Goal: Task Accomplishment & Management: Complete application form

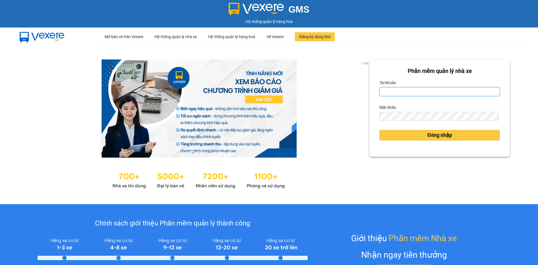
click at [408, 93] on input "Tài khoản" at bounding box center [440, 91] width 121 height 9
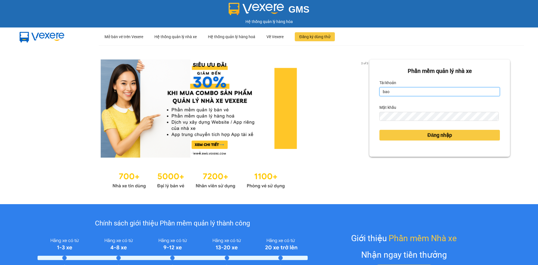
type input "baotung.vtp"
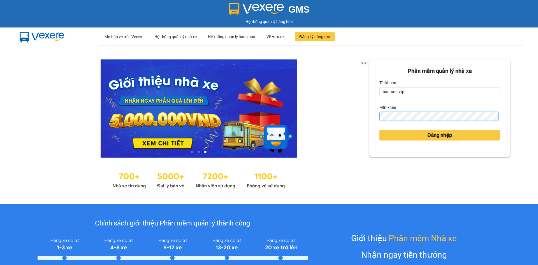
click at [380, 130] on button "Đăng nhập" at bounding box center [440, 135] width 121 height 11
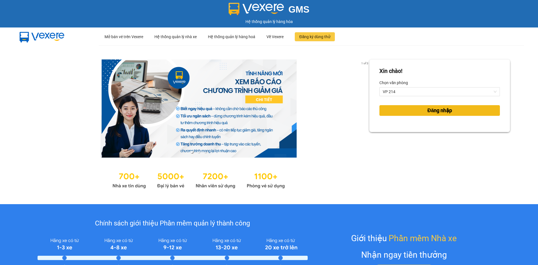
click at [452, 112] on button "Đăng nhập" at bounding box center [440, 110] width 121 height 11
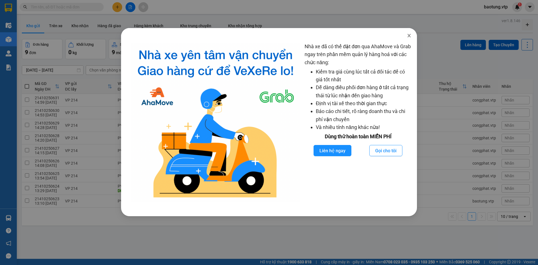
click at [407, 35] on span "Close" at bounding box center [410, 36] width 16 height 16
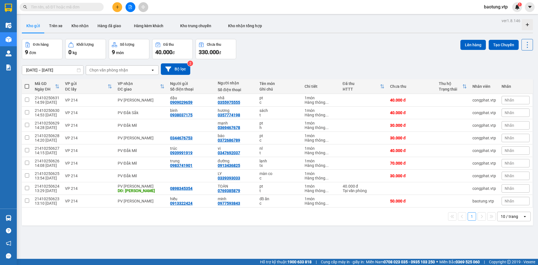
click at [116, 6] on icon "plus" at bounding box center [118, 7] width 4 height 4
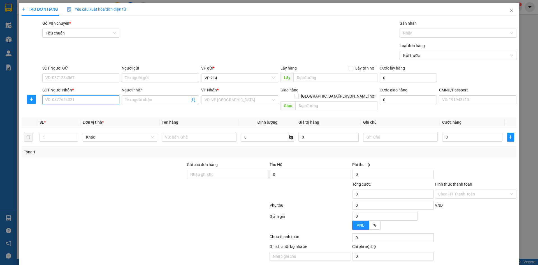
click at [54, 100] on input "SĐT Người Nhận *" at bounding box center [80, 99] width 77 height 9
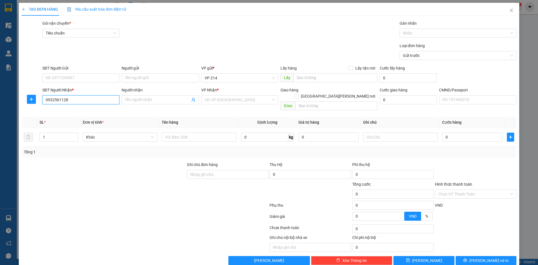
type input "0932561128"
type input "dinh"
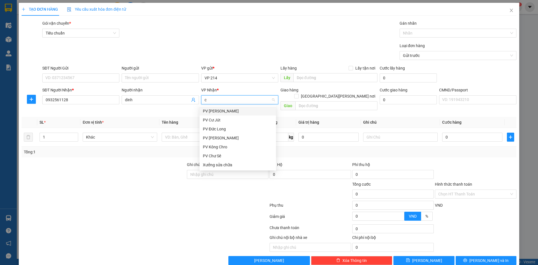
type input "cj"
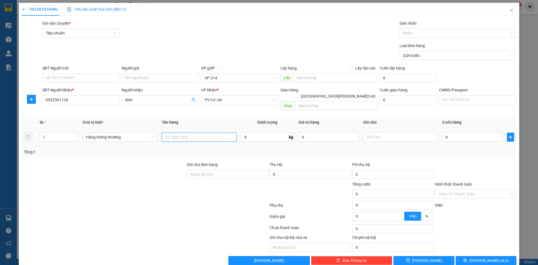
click at [188, 133] on input "text" at bounding box center [199, 137] width 75 height 9
type input "qa"
click at [375, 133] on input "text" at bounding box center [400, 137] width 75 height 9
type input "c"
type input "5"
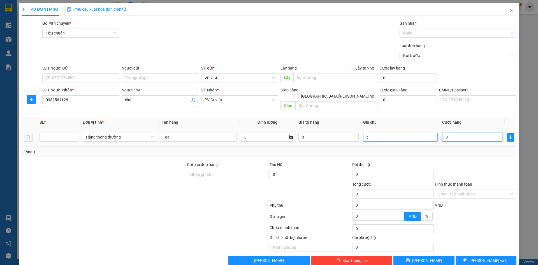
type input "5"
type input "502"
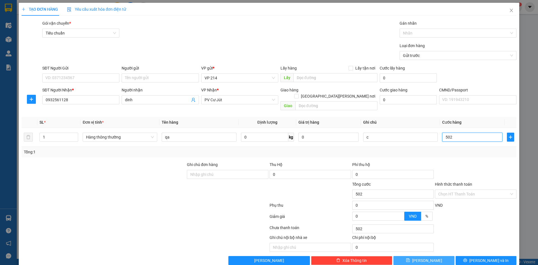
type input "50"
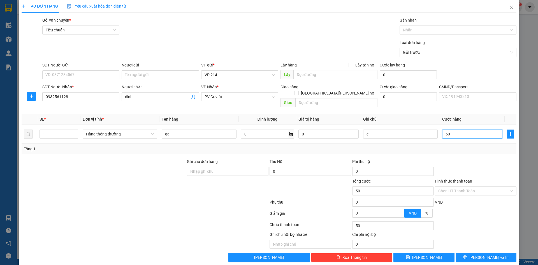
scroll to position [5, 0]
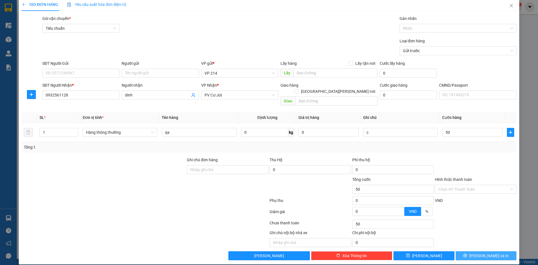
type input "50.000"
click at [486, 253] on span "Lưu và In" at bounding box center [489, 256] width 39 height 6
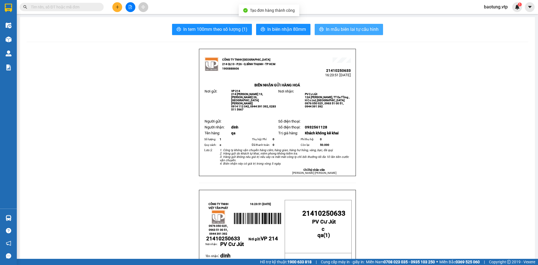
drag, startPoint x: 326, startPoint y: 31, endPoint x: 344, endPoint y: 50, distance: 26.8
click at [329, 29] on span "In mẫu biên lai tự cấu hình" at bounding box center [352, 29] width 53 height 7
click at [119, 7] on icon "plus" at bounding box center [118, 7] width 4 height 4
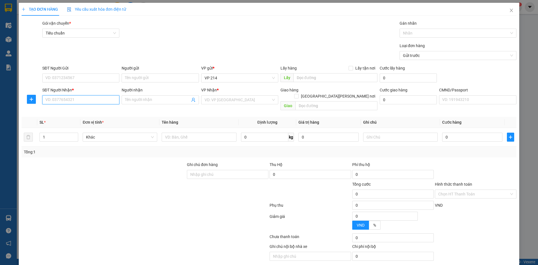
click at [58, 101] on input "SĐT Người Nhận *" at bounding box center [80, 99] width 77 height 9
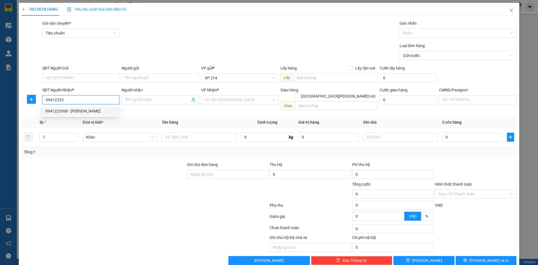
click at [83, 109] on div "0941223368 - hạnh" at bounding box center [80, 111] width 70 height 6
type input "0941223368"
type input "hạnh"
type input "0941223368"
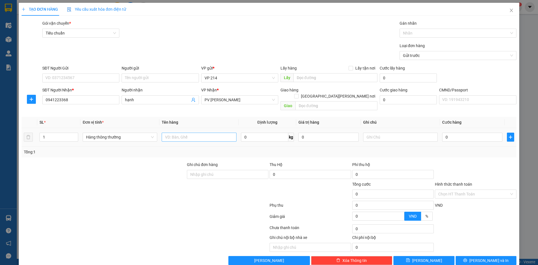
click at [195, 135] on div at bounding box center [199, 137] width 75 height 11
click at [195, 133] on input "text" at bounding box center [199, 137] width 75 height 9
type input "bp"
click at [405, 133] on input "bif" at bounding box center [400, 137] width 75 height 9
type input "bi"
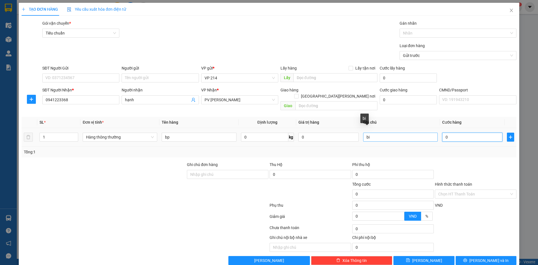
type input "3"
type input "32"
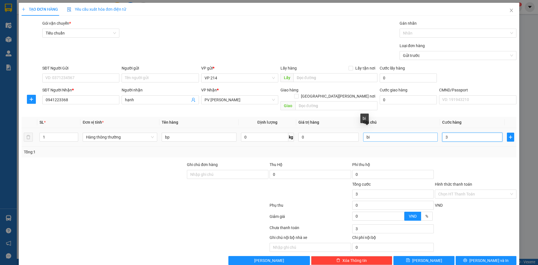
type input "32"
type input "320"
type input "32"
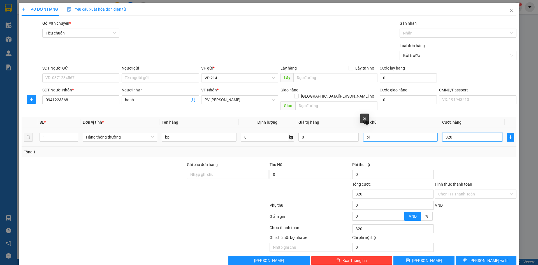
type input "32"
type input "324"
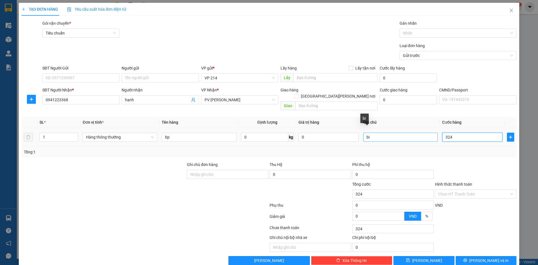
type input "3.240"
type input "32.400"
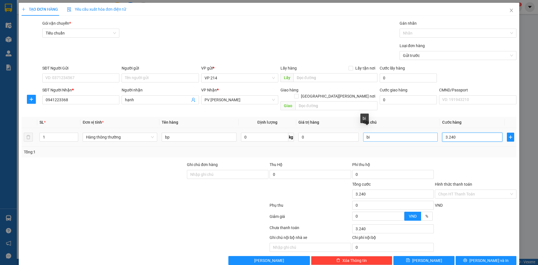
type input "32.400"
type input "324.000"
type input "32.400"
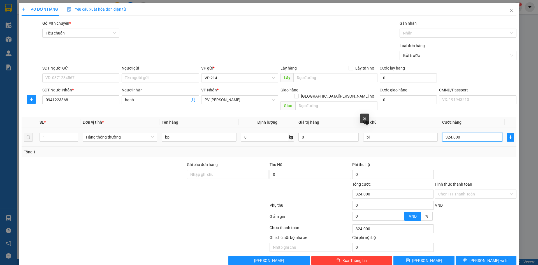
type input "32.400"
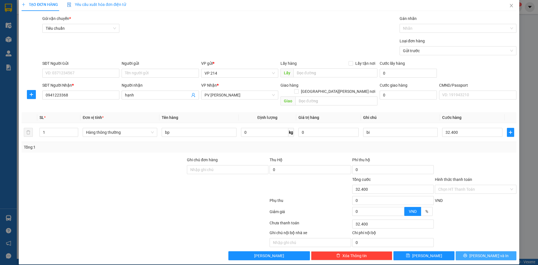
type input "32.000"
click at [483, 253] on span "Lưu và In" at bounding box center [489, 256] width 39 height 6
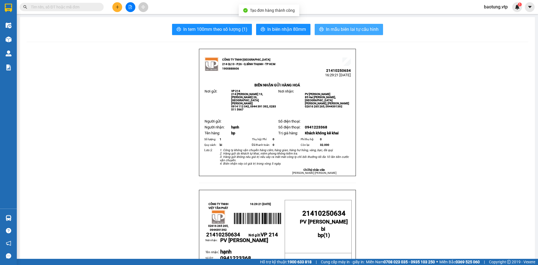
drag, startPoint x: 350, startPoint y: 33, endPoint x: 352, endPoint y: 43, distance: 10.2
click at [351, 33] on button "In mẫu biên lai tự cấu hình" at bounding box center [349, 29] width 68 height 11
click at [360, 33] on span "In mẫu biên lai tự cấu hình" at bounding box center [352, 29] width 53 height 7
